Goal: Find specific page/section: Find specific page/section

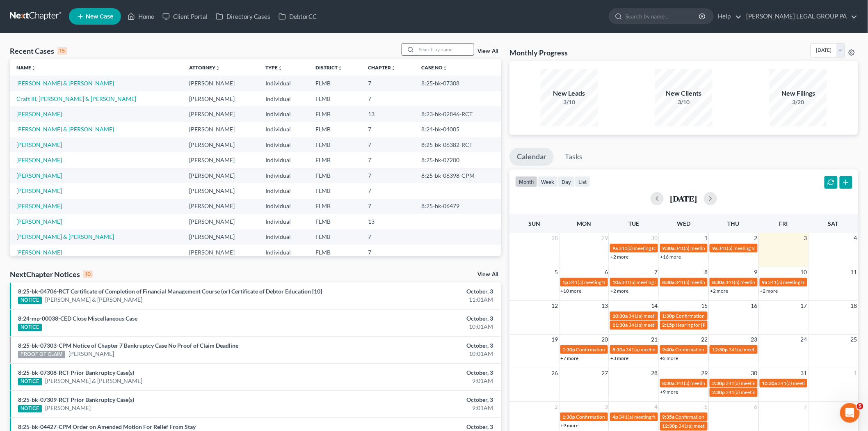
click at [461, 49] on input "search" at bounding box center [444, 49] width 57 height 12
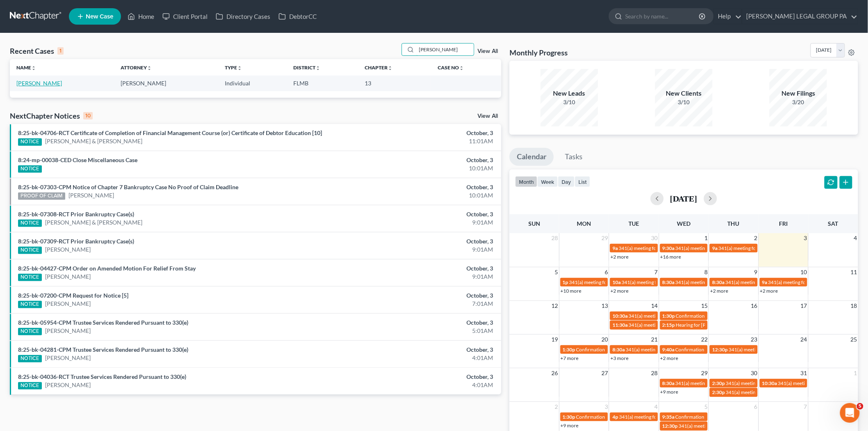
type input "conklin"
click at [43, 83] on link "Conklin, Alicia" at bounding box center [39, 83] width 46 height 7
